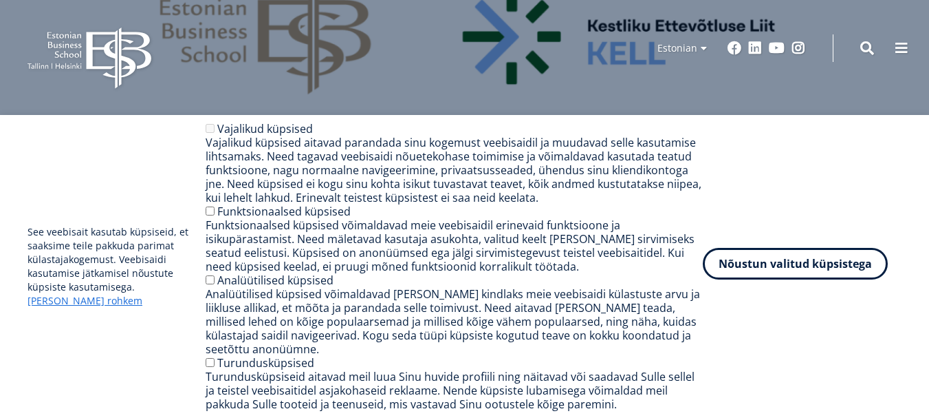
click at [786, 268] on button "Nõustun valitud küpsistega" at bounding box center [795, 264] width 185 height 32
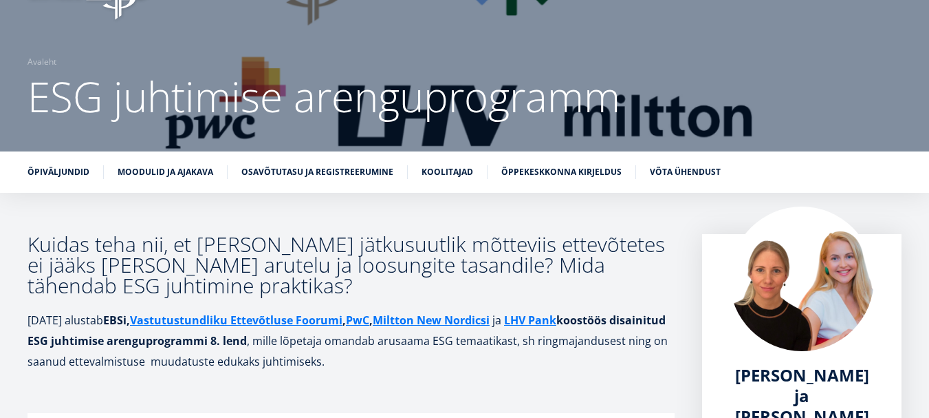
scroll to position [206, 0]
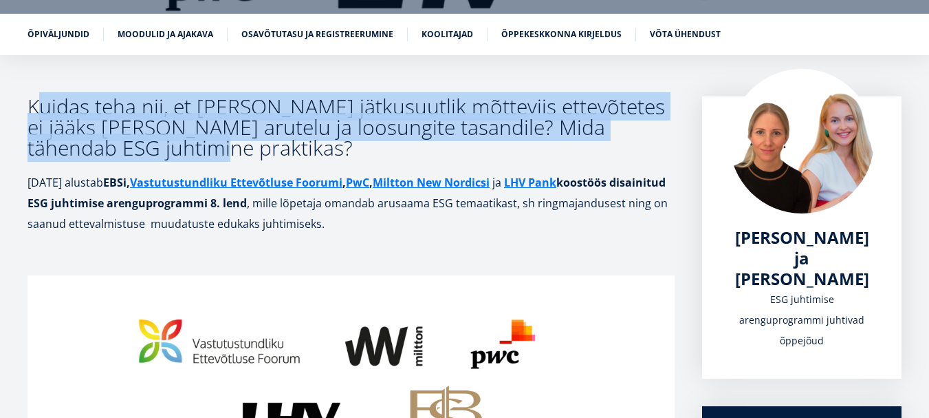
drag, startPoint x: 44, startPoint y: 110, endPoint x: 213, endPoint y: 150, distance: 173.2
click at [213, 150] on h3 "Kuidas teha nii, et [PERSON_NAME] jätkusuutlik mõtteviis ettevõtetes ei jääks […" at bounding box center [351, 127] width 647 height 62
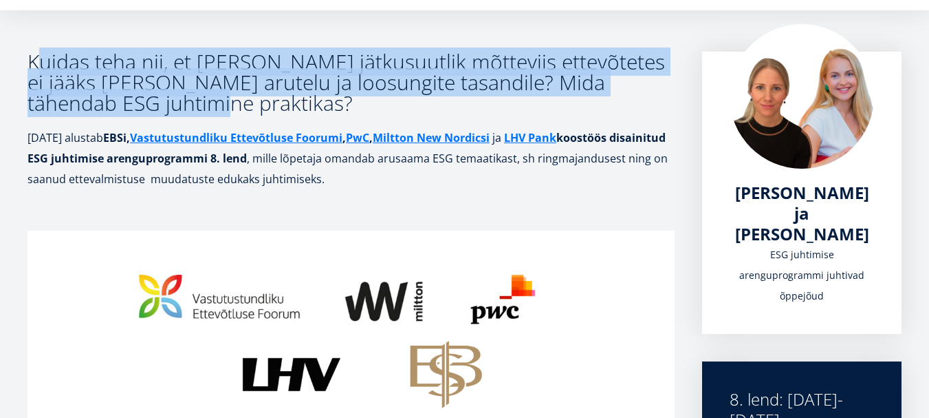
scroll to position [275, 0]
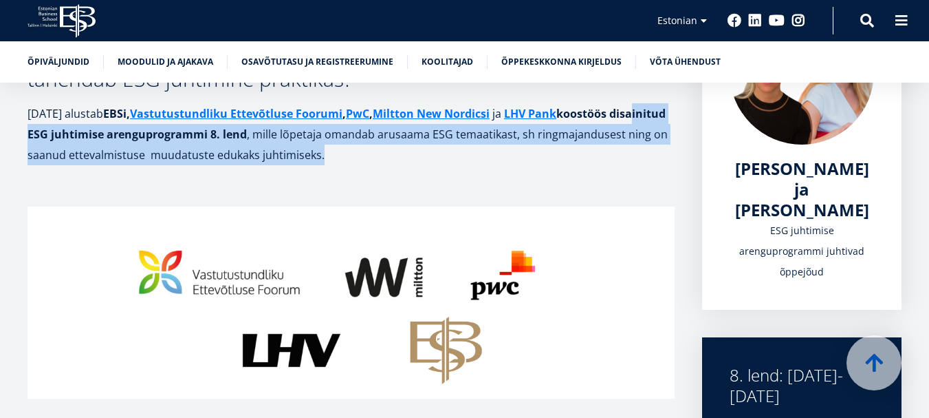
drag, startPoint x: 44, startPoint y: 135, endPoint x: 460, endPoint y: 155, distance: 416.0
click at [460, 155] on p "[DATE] alustab EBSi, Vastutustundliku Ettevõtluse Foorumi , PwC , Miltton New N…" at bounding box center [351, 134] width 647 height 62
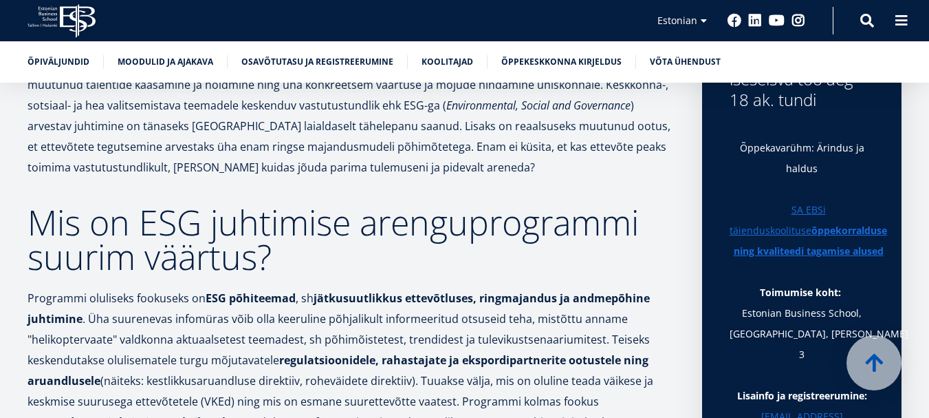
scroll to position [619, 0]
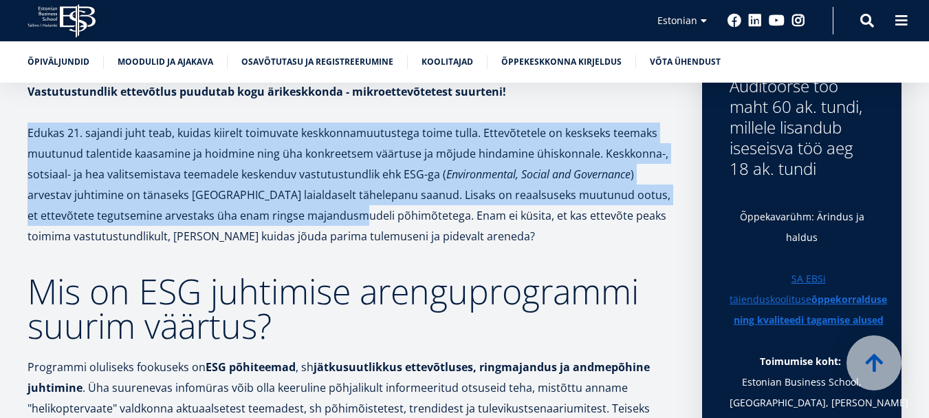
drag, startPoint x: 47, startPoint y: 140, endPoint x: 353, endPoint y: 223, distance: 317.3
click at [353, 223] on p "Edukas 21. sajandi juht teab, kuidas kiirelt toimuvate keskkonnamuutustega toim…" at bounding box center [351, 184] width 647 height 124
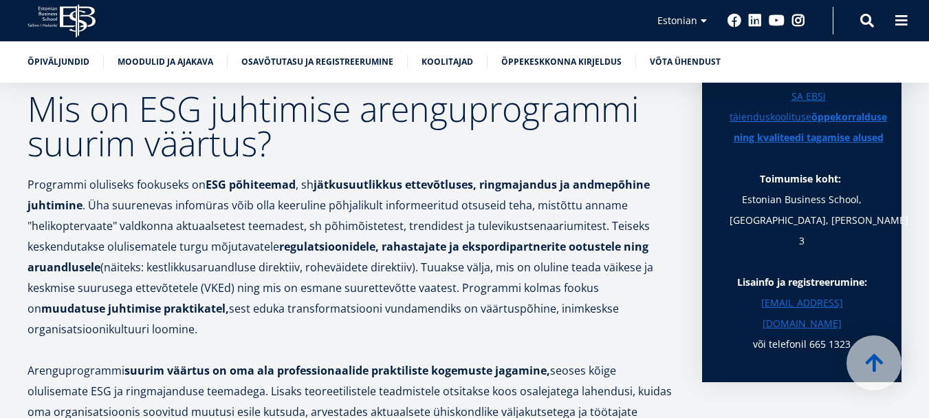
scroll to position [826, 0]
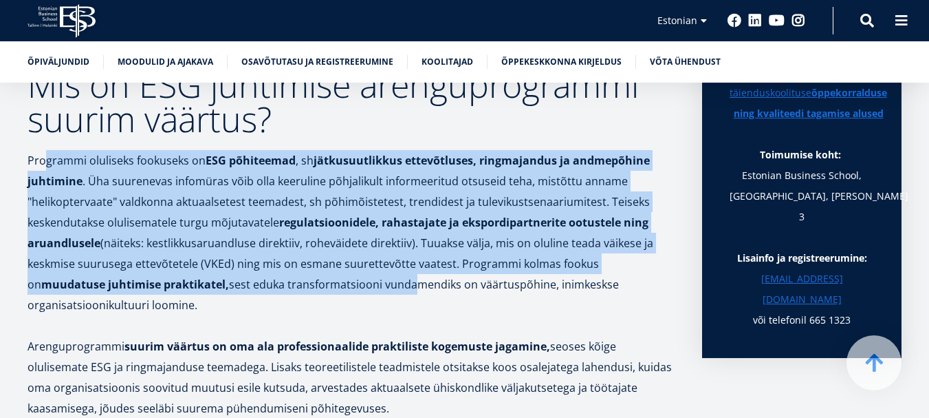
drag, startPoint x: 42, startPoint y: 161, endPoint x: 334, endPoint y: 285, distance: 317.5
click at [334, 285] on p "Programmi oluliseks fookuseks on ESG põhiteemad , sh jätkusuutlikkus ettevõtlus…" at bounding box center [351, 232] width 647 height 165
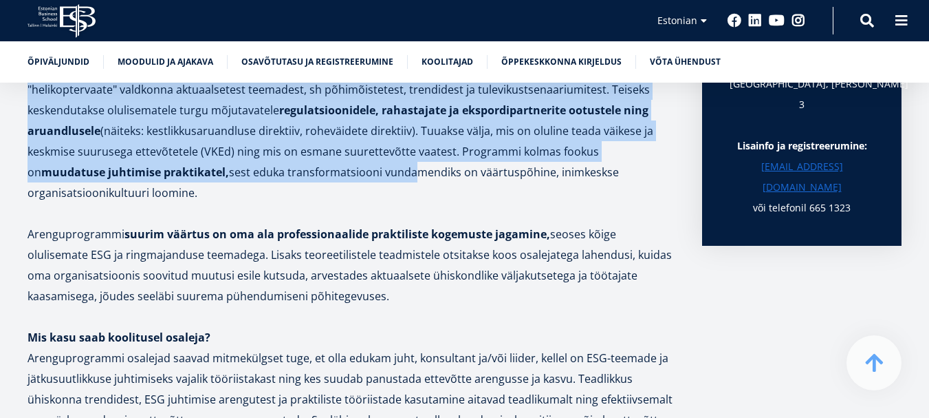
scroll to position [963, 0]
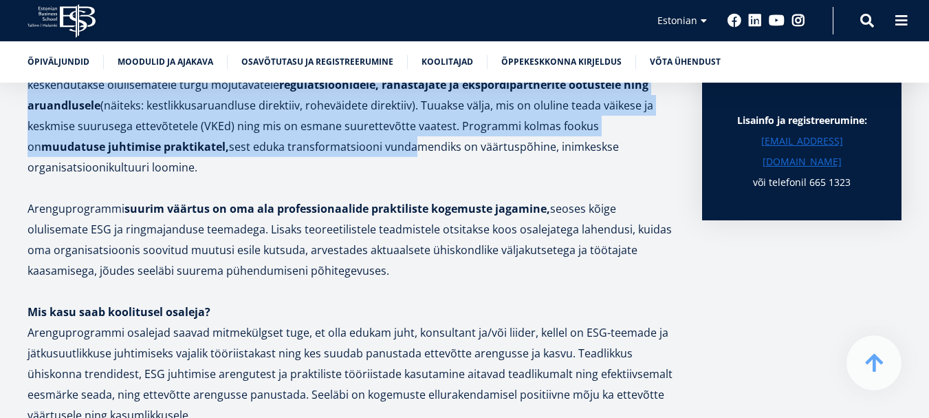
drag, startPoint x: 52, startPoint y: 208, endPoint x: 429, endPoint y: 278, distance: 383.4
click at [429, 278] on p "Arenguprogrammi suurim väärtus on oma ala professionaalide praktiliste kogemust…" at bounding box center [351, 239] width 647 height 83
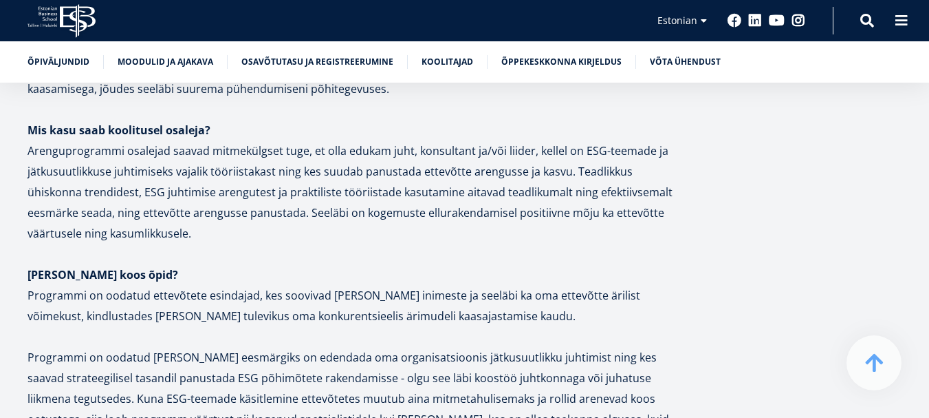
scroll to position [1170, 0]
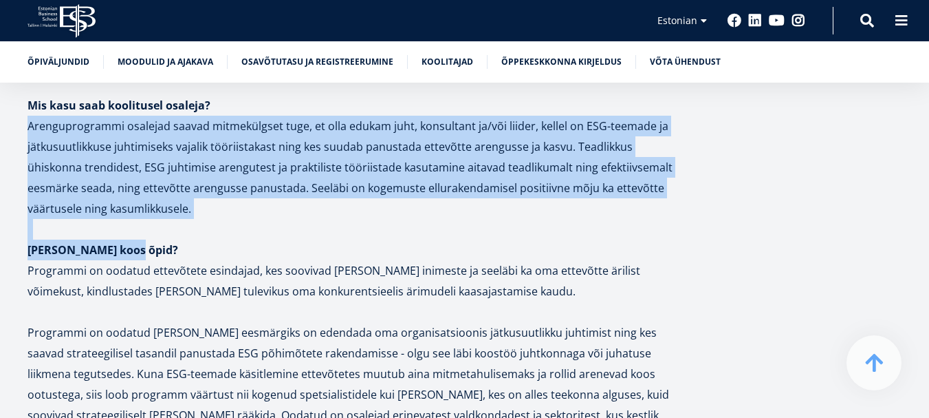
drag, startPoint x: 26, startPoint y: 135, endPoint x: 473, endPoint y: 253, distance: 462.6
click at [473, 253] on div "Kuidas teha nii, et [PERSON_NAME] jätkusuutlik mõtteviis ettevõtetes ei jääks […" at bounding box center [464, 99] width 929 height 1932
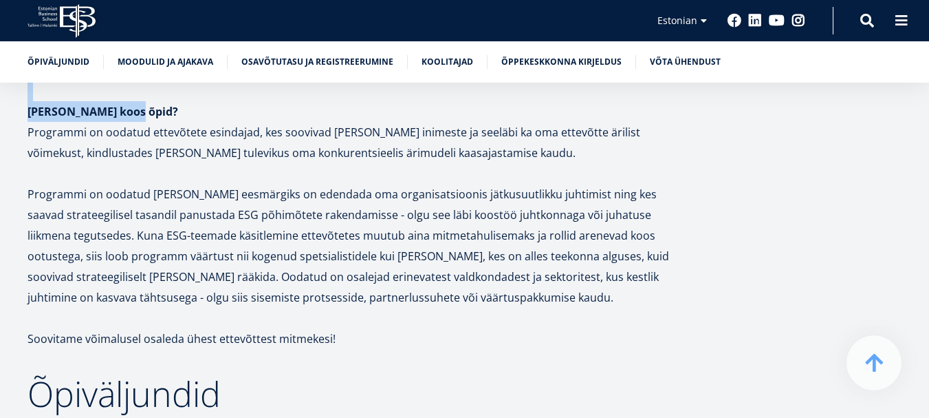
scroll to position [1307, 0]
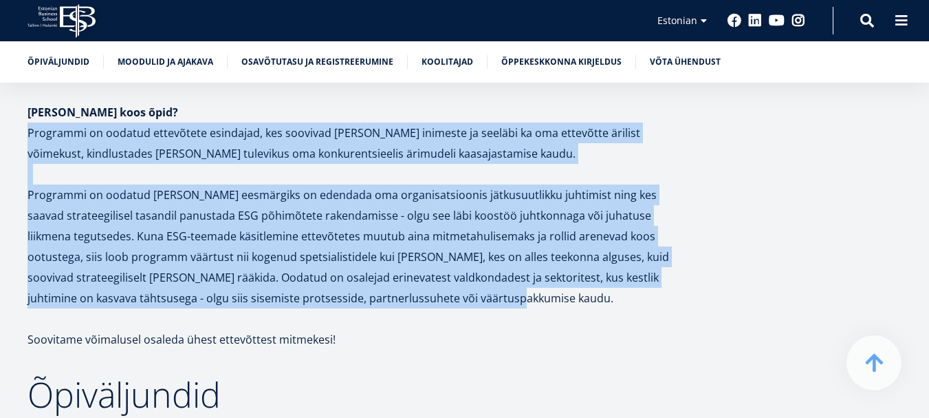
drag, startPoint x: 30, startPoint y: 136, endPoint x: 564, endPoint y: 300, distance: 559.3
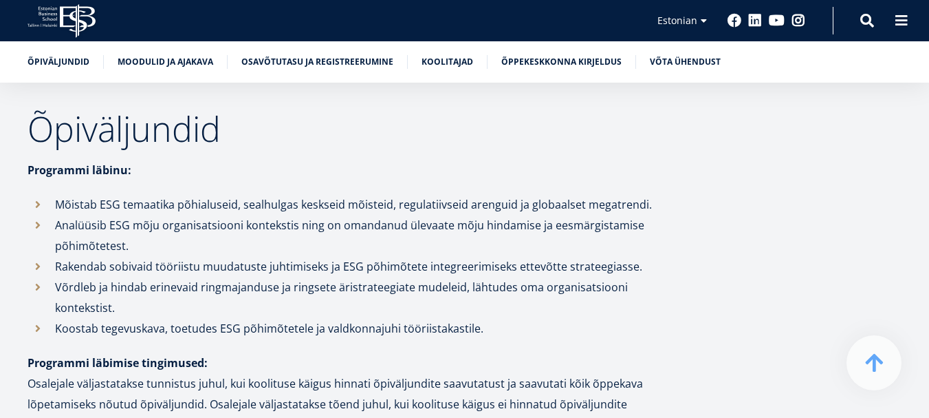
scroll to position [1582, 0]
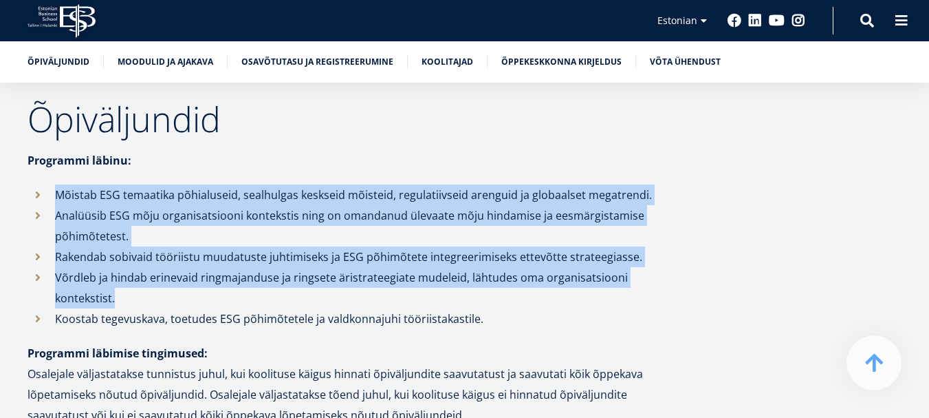
drag, startPoint x: 70, startPoint y: 205, endPoint x: 248, endPoint y: 296, distance: 200.0
click at [248, 296] on ul "Mõistab ESG temaatika põhialuseid, sealhulgas keskseid mõisteid, regulatiivseid…" at bounding box center [351, 256] width 647 height 144
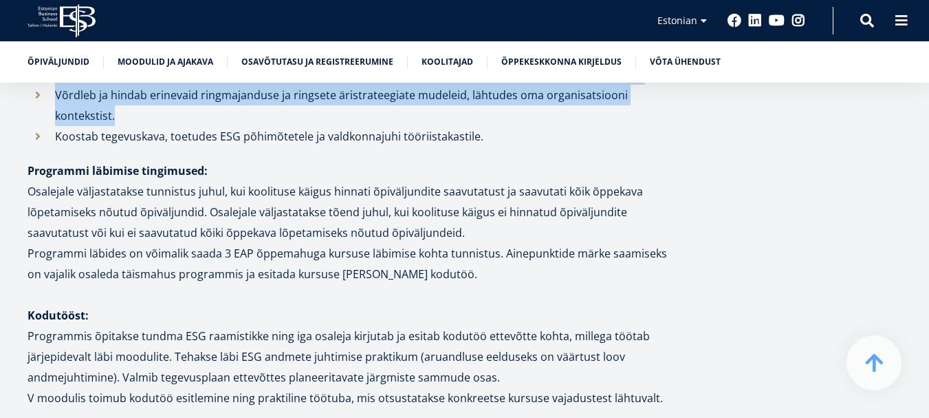
scroll to position [1789, 0]
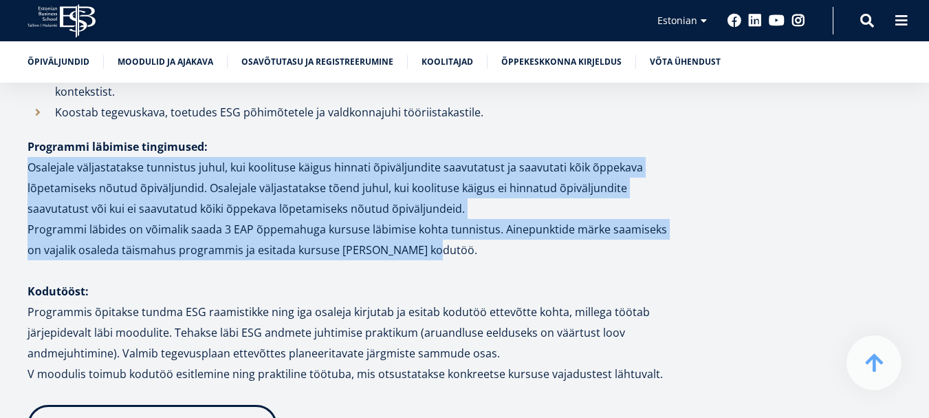
drag, startPoint x: 28, startPoint y: 169, endPoint x: 422, endPoint y: 251, distance: 403.3
click at [422, 251] on p "Osalejale väljastatakse tunnistus juhul, kui koolituse käigus hinnati õpiväljun…" at bounding box center [351, 208] width 647 height 103
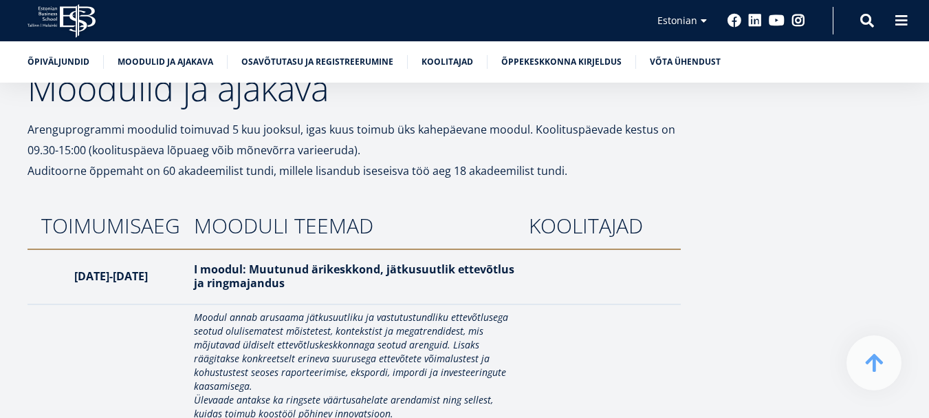
scroll to position [2367, 0]
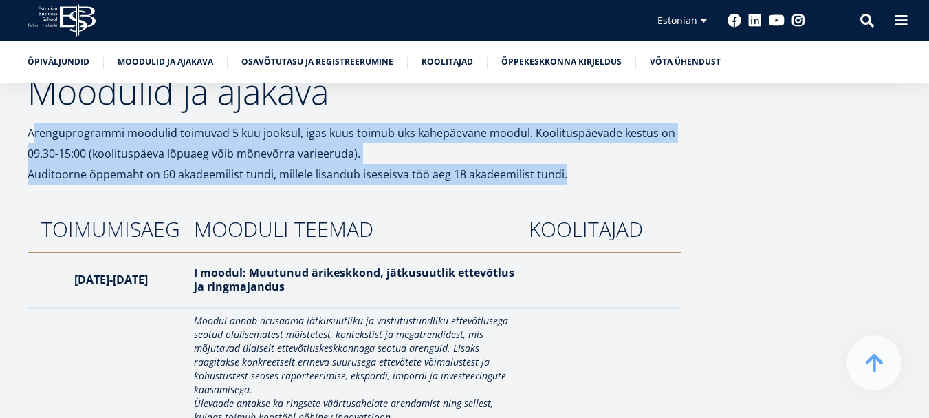
drag, startPoint x: 35, startPoint y: 133, endPoint x: 583, endPoint y: 168, distance: 549.4
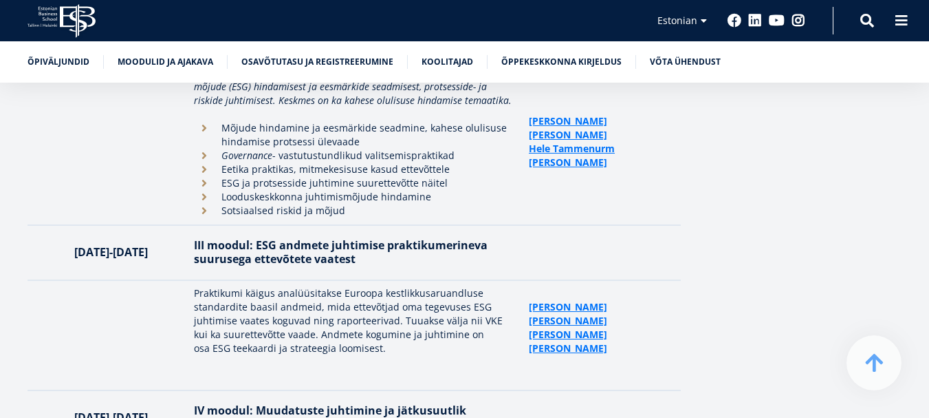
scroll to position [3055, 0]
